Goal: Task Accomplishment & Management: Manage account settings

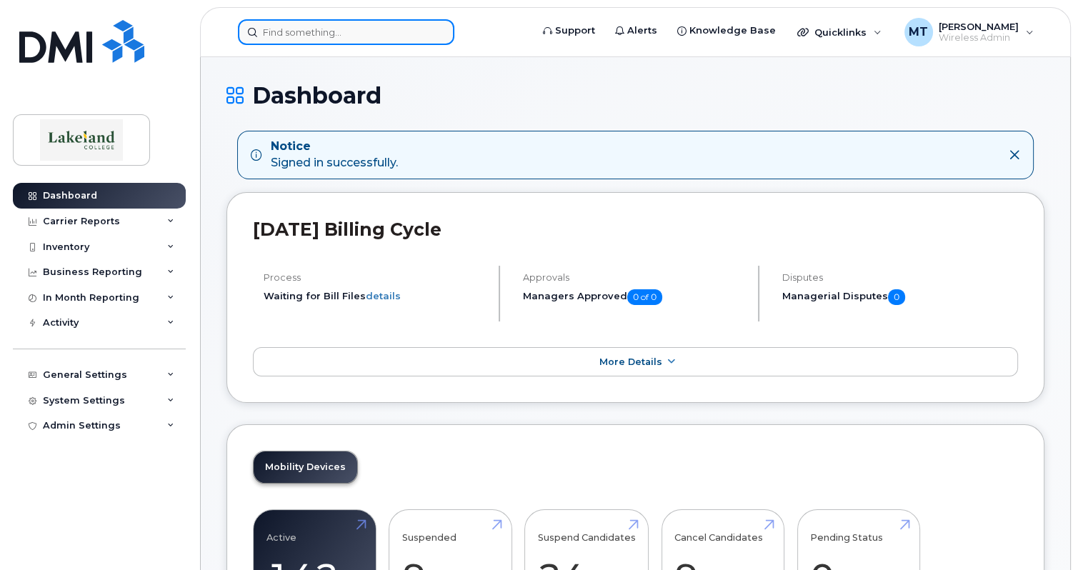
click at [321, 34] on input at bounding box center [346, 32] width 216 height 26
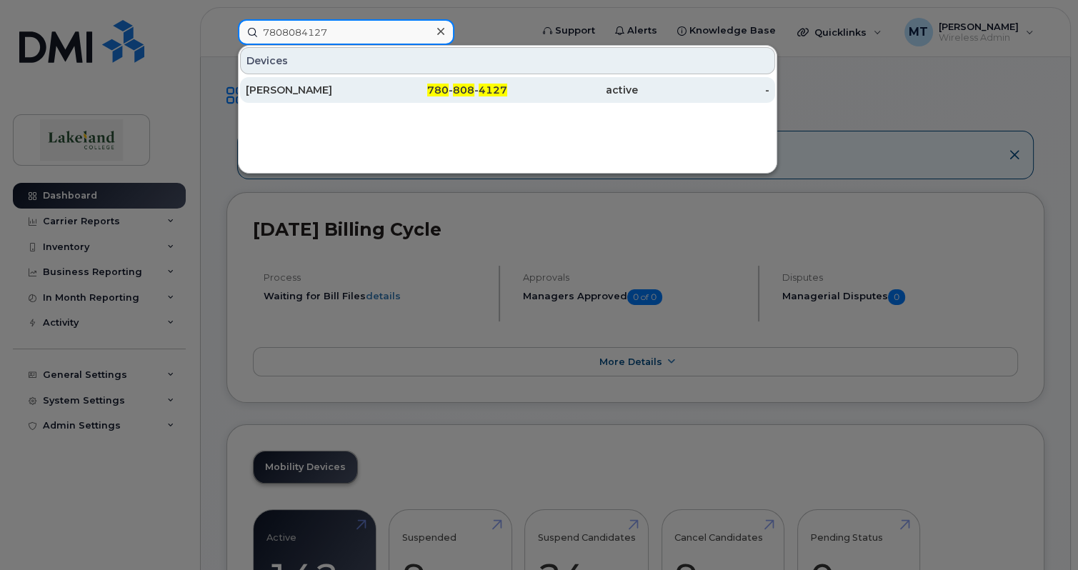
type input "7808084127"
click at [276, 91] on div "[PERSON_NAME]" at bounding box center [311, 90] width 131 height 14
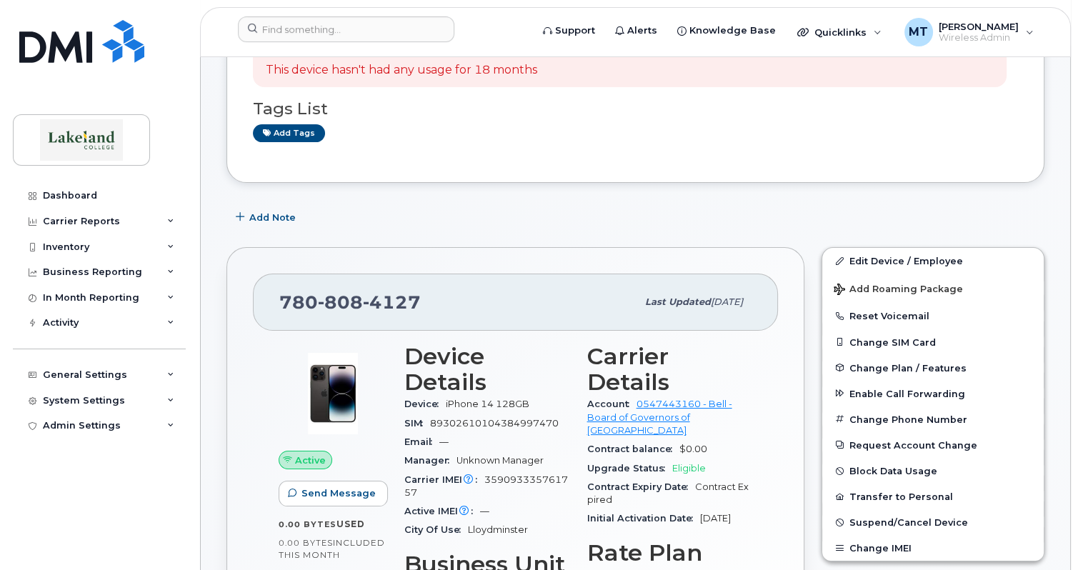
scroll to position [214, 0]
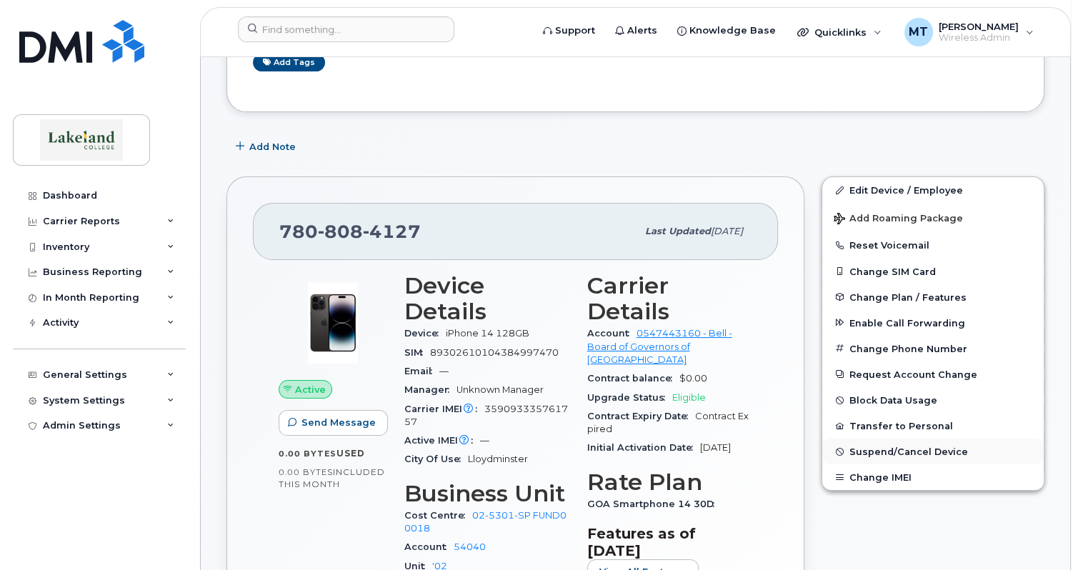
click at [937, 453] on span "Suspend/Cancel Device" at bounding box center [908, 452] width 119 height 11
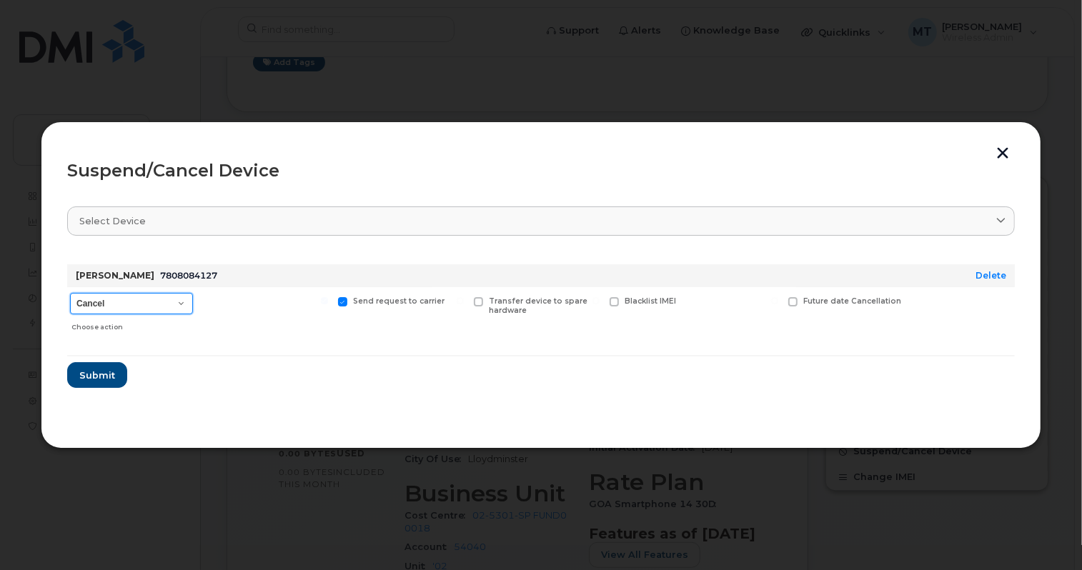
click at [162, 306] on select "Cancel Suspend - Extend Suspension Suspend - Reduced Rate Suspend - Full Rate S…" at bounding box center [131, 303] width 123 height 21
select select "[object Object]"
click at [70, 293] on select "Cancel Suspend - Extend Suspension Suspend - Reduced Rate Suspend - Full Rate S…" at bounding box center [131, 303] width 123 height 21
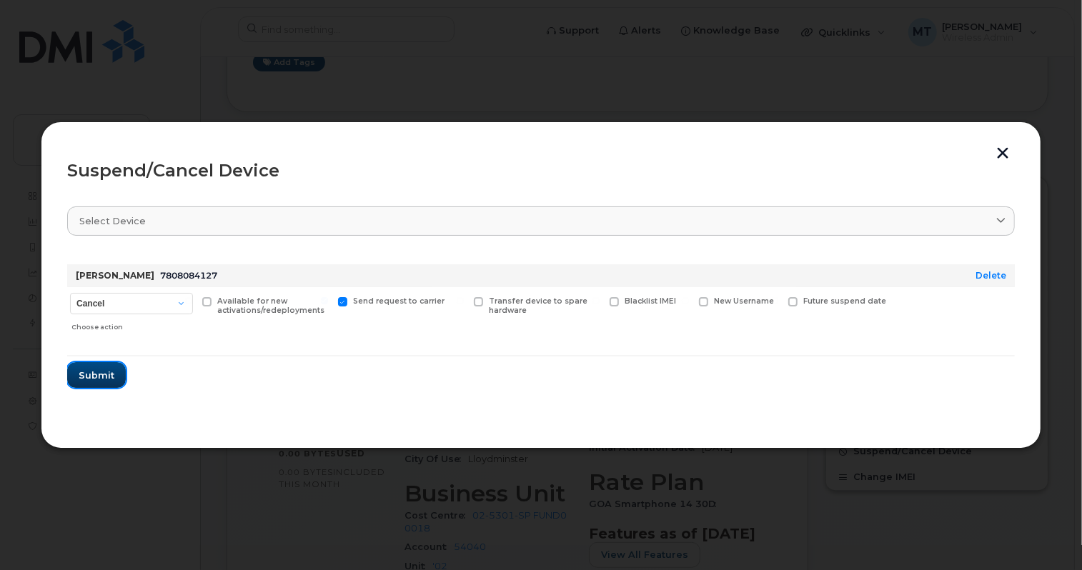
click at [111, 377] on span "Submit" at bounding box center [97, 376] width 36 height 14
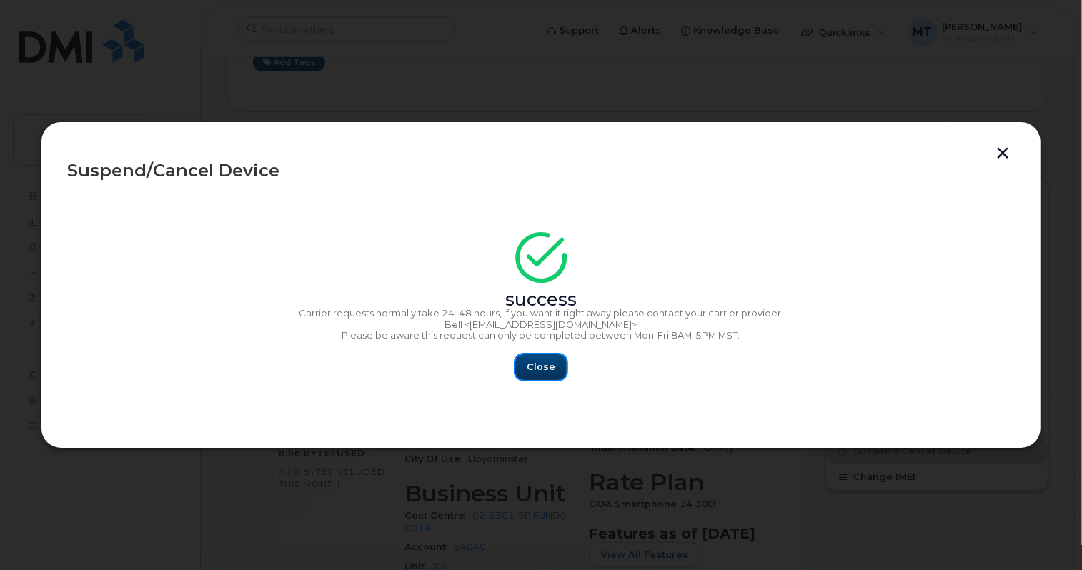
click at [554, 367] on button "Close" at bounding box center [540, 367] width 51 height 26
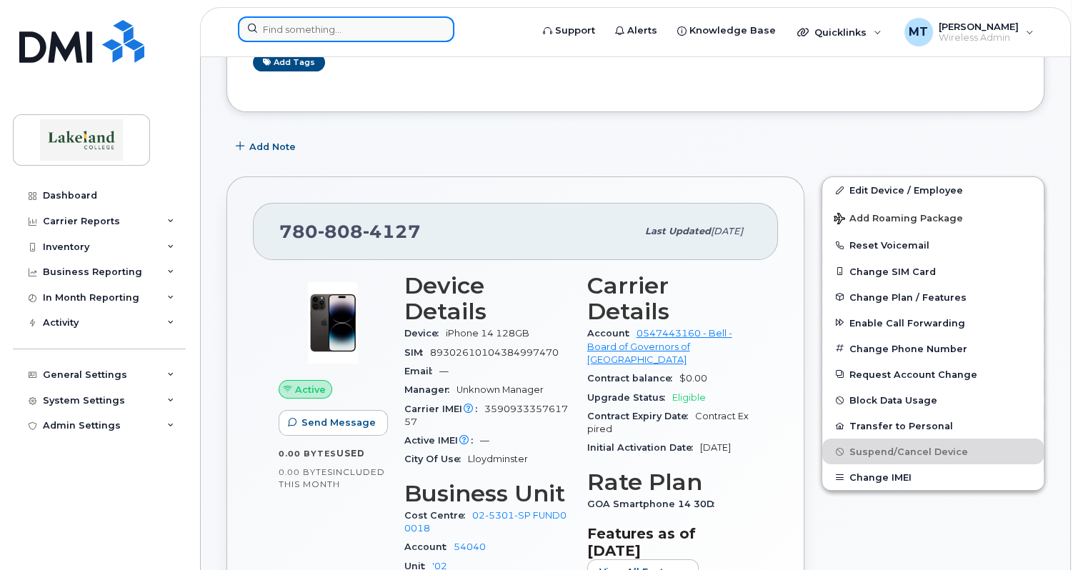
click at [367, 31] on input at bounding box center [346, 29] width 216 height 26
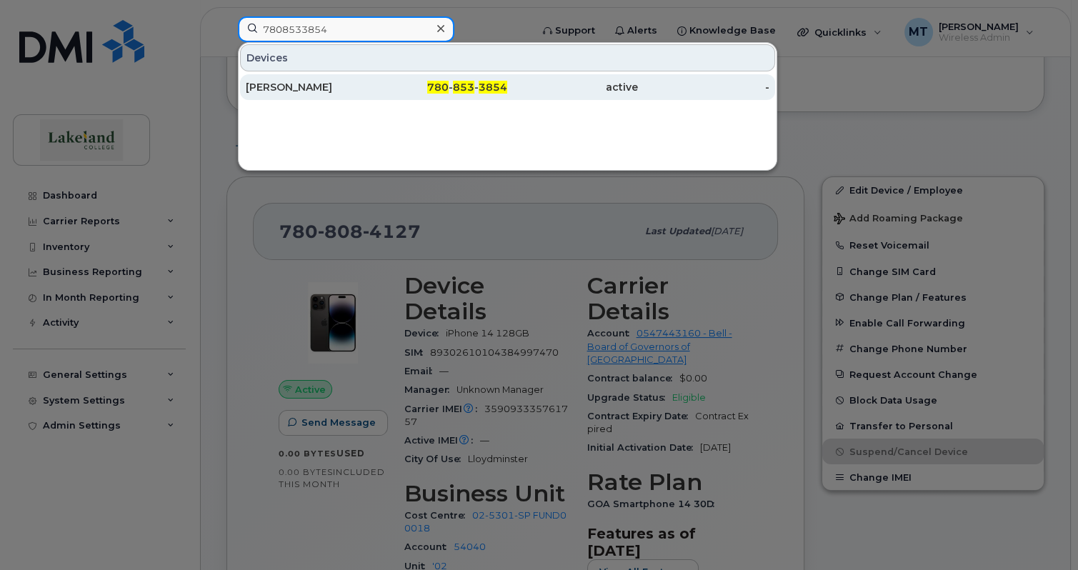
type input "7808533854"
click at [377, 76] on div "[PERSON_NAME]" at bounding box center [442, 87] width 131 height 26
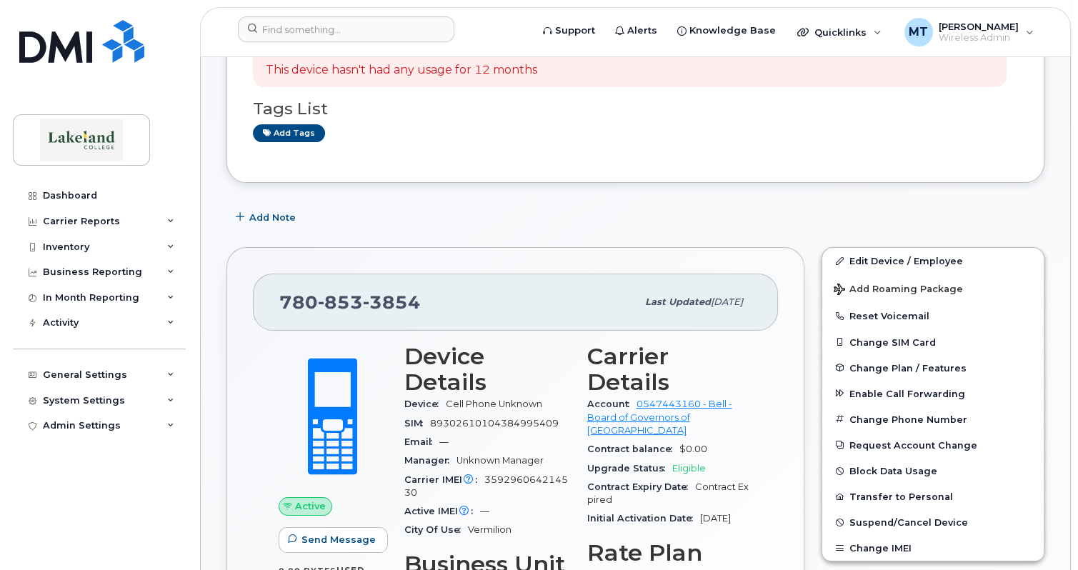
scroll to position [214, 0]
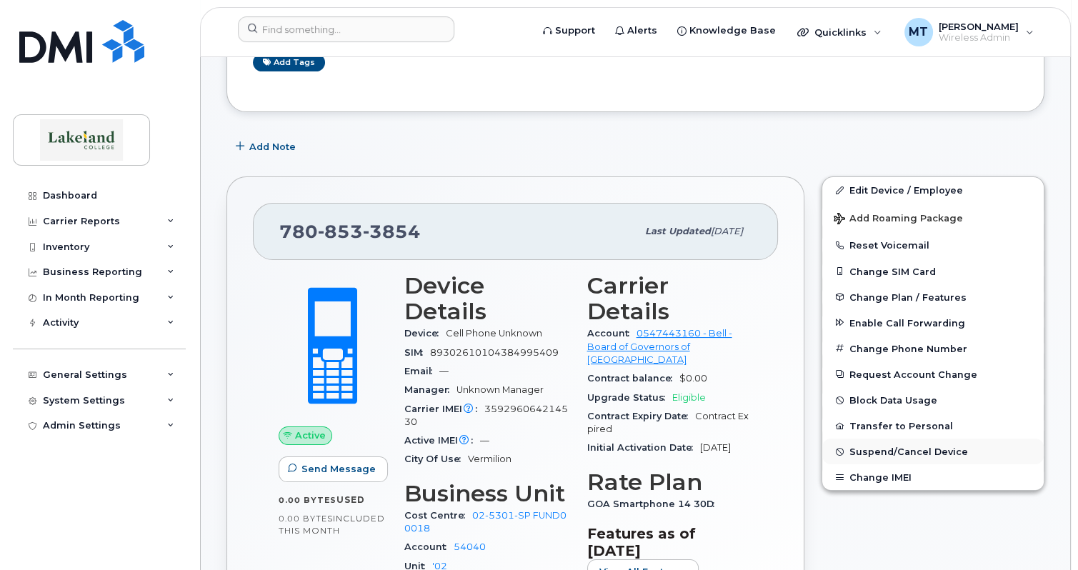
click at [920, 452] on span "Suspend/Cancel Device" at bounding box center [908, 452] width 119 height 11
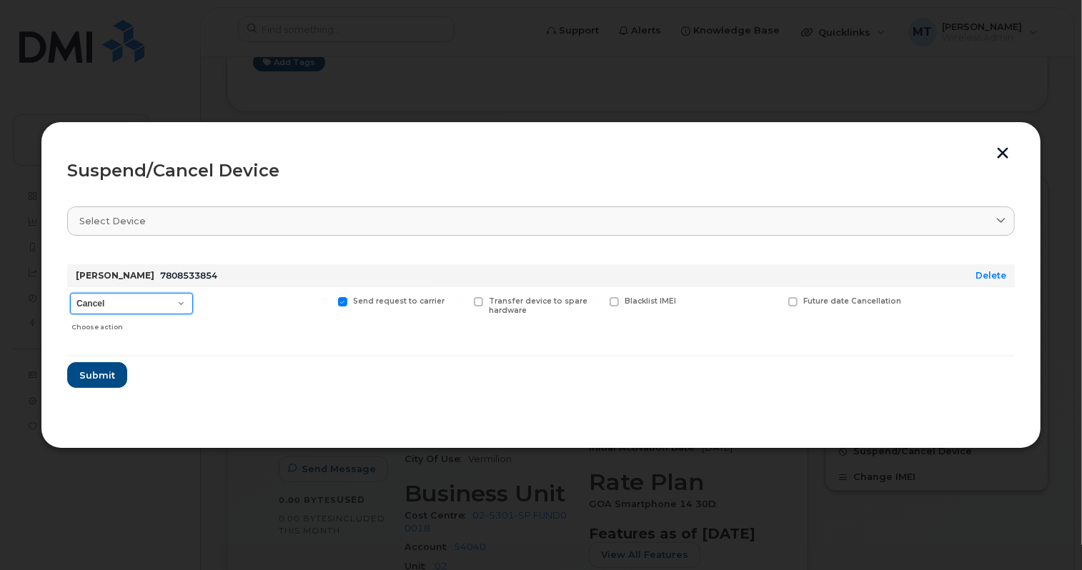
click at [126, 306] on select "Cancel Suspend - Extend Suspension Suspend - Reduced Rate Suspend - Full Rate S…" at bounding box center [131, 303] width 123 height 21
select select "[object Object]"
click at [70, 293] on select "Cancel Suspend - Extend Suspension Suspend - Reduced Rate Suspend - Full Rate S…" at bounding box center [131, 303] width 123 height 21
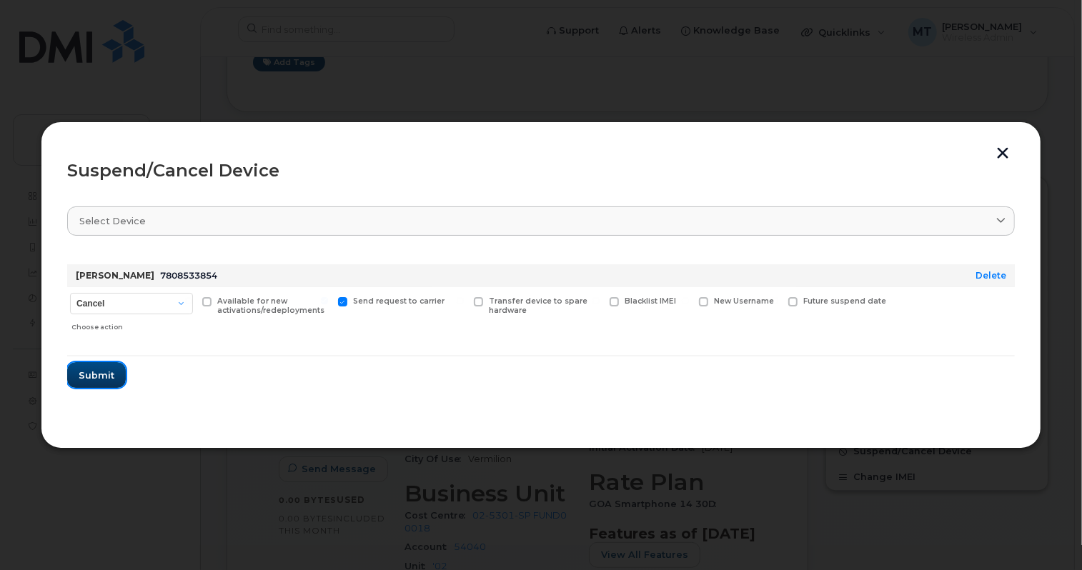
click at [107, 375] on span "Submit" at bounding box center [97, 376] width 36 height 14
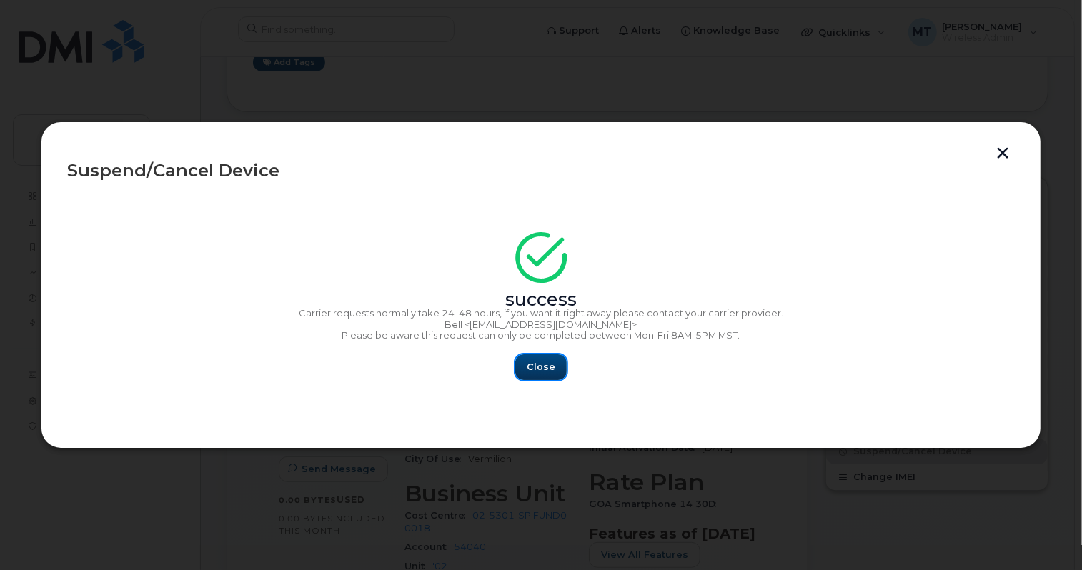
click at [547, 362] on span "Close" at bounding box center [541, 367] width 29 height 14
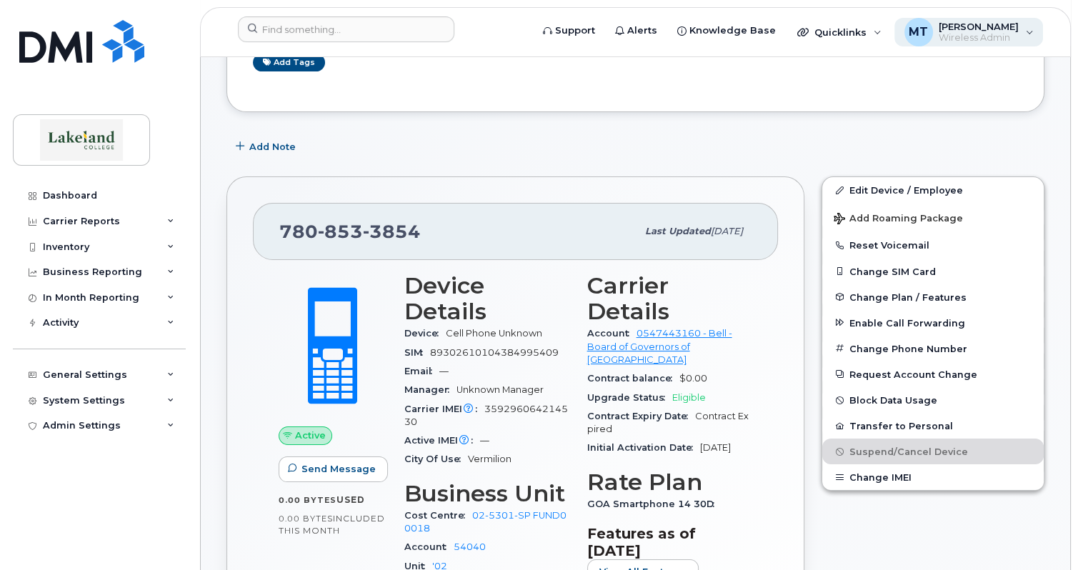
click at [984, 25] on span "[PERSON_NAME]" at bounding box center [979, 26] width 80 height 11
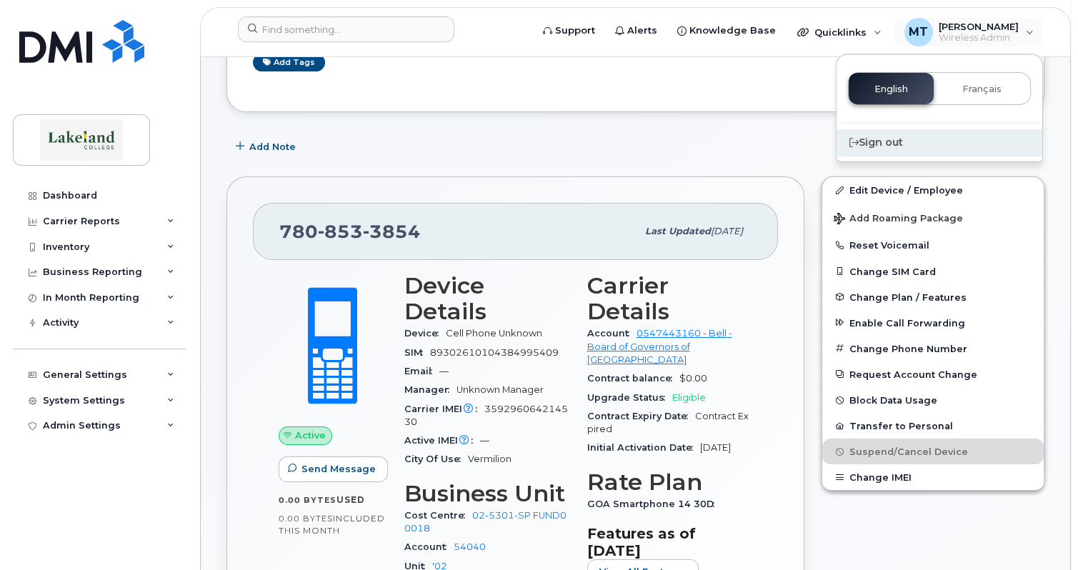
click at [899, 140] on div "Sign out" at bounding box center [940, 142] width 206 height 26
